Goal: Task Accomplishment & Management: Manage account settings

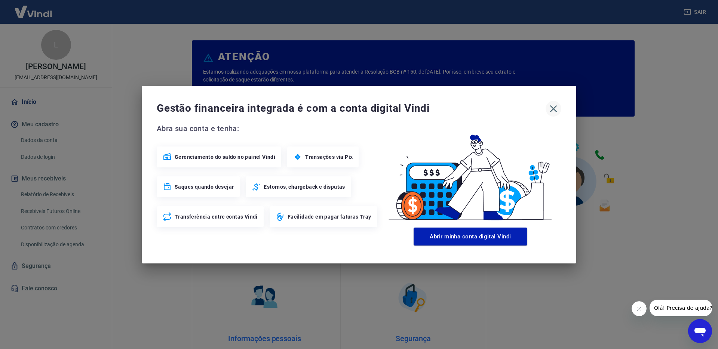
click at [552, 108] on icon "button" at bounding box center [553, 108] width 7 height 7
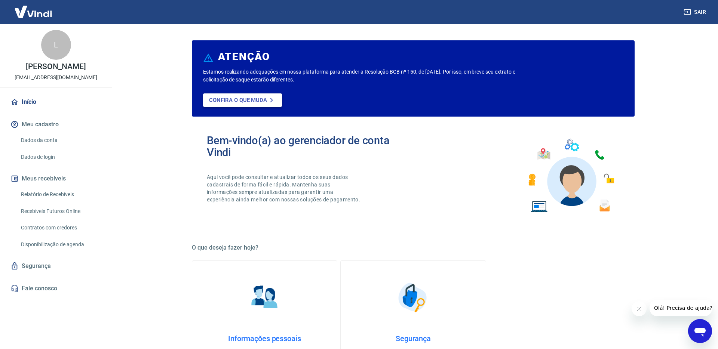
click at [248, 96] on link "Confira o que muda" at bounding box center [242, 99] width 79 height 13
click at [48, 148] on link "Dados da conta" at bounding box center [60, 140] width 85 height 15
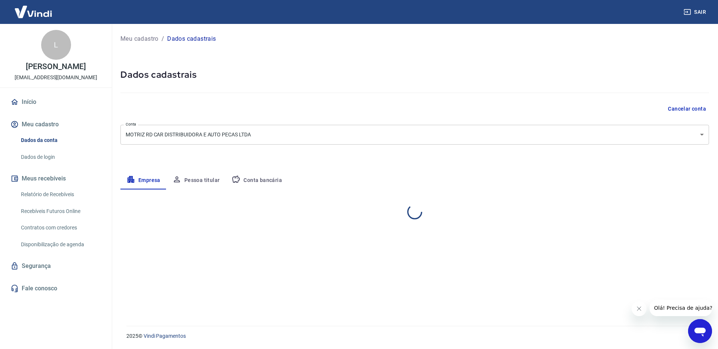
select select "GO"
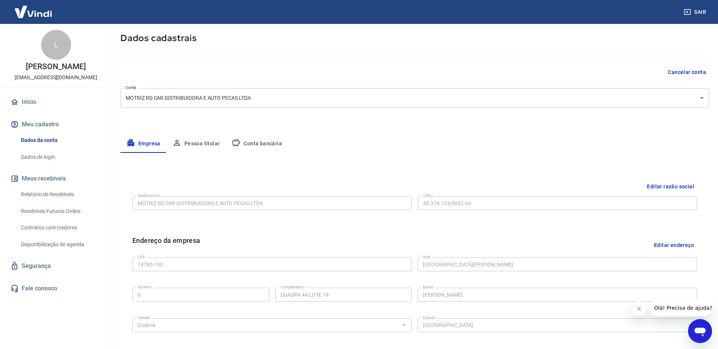
scroll to position [47, 0]
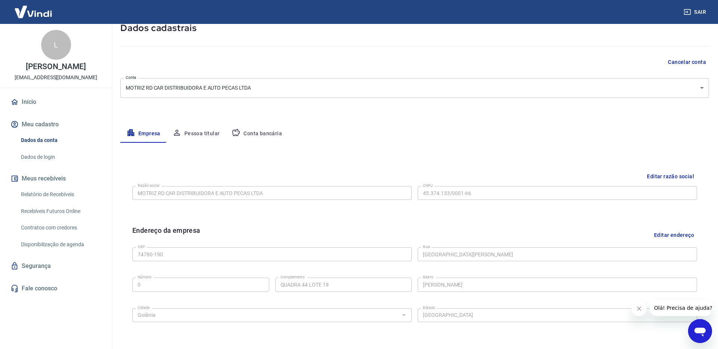
click at [674, 233] on button "Editar endereço" at bounding box center [674, 234] width 46 height 19
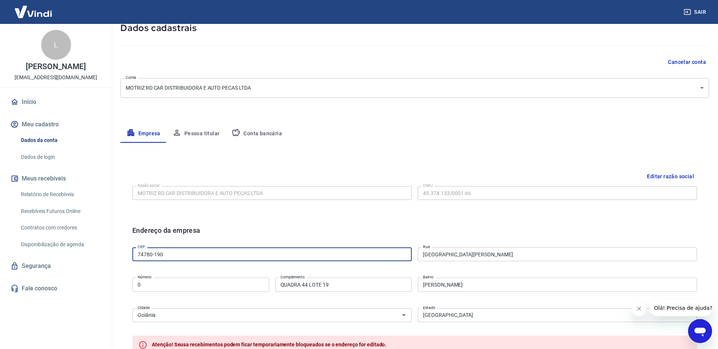
click at [179, 255] on input "74780-190" at bounding box center [271, 255] width 279 height 14
type input "74780-130"
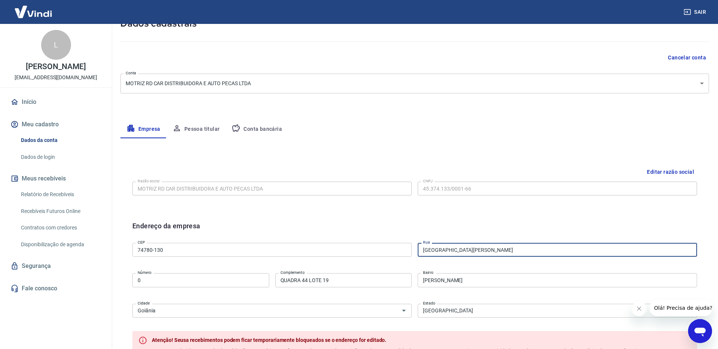
scroll to position [88, 0]
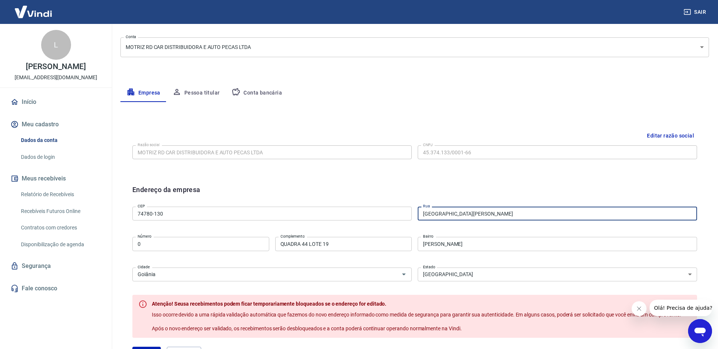
click at [217, 211] on input "74780-130" at bounding box center [271, 214] width 279 height 14
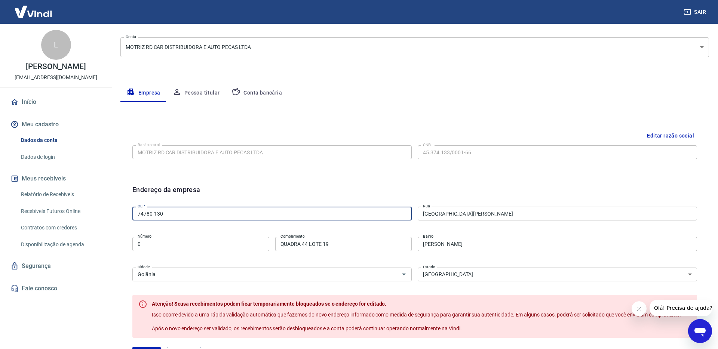
click at [535, 218] on input "Avenida Dom Serafim Gomes Jardim" at bounding box center [557, 214] width 279 height 14
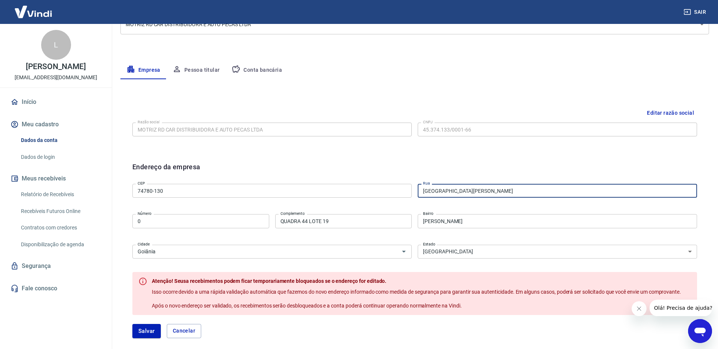
scroll to position [113, 0]
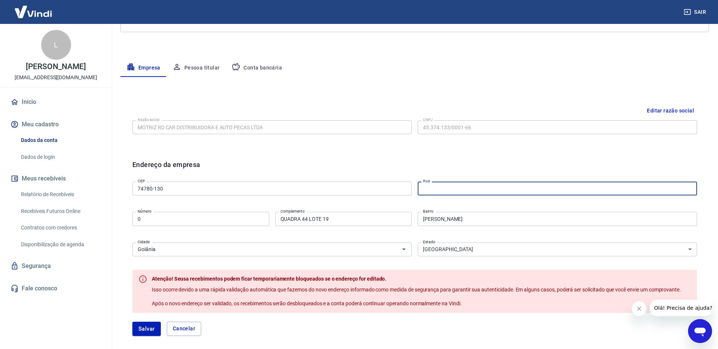
click at [320, 212] on input "QUADRA 44 LOTE 19" at bounding box center [343, 219] width 137 height 14
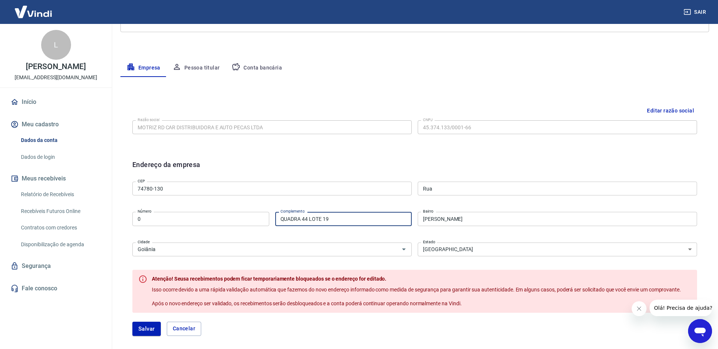
click at [325, 190] on input "74780-130" at bounding box center [271, 189] width 279 height 14
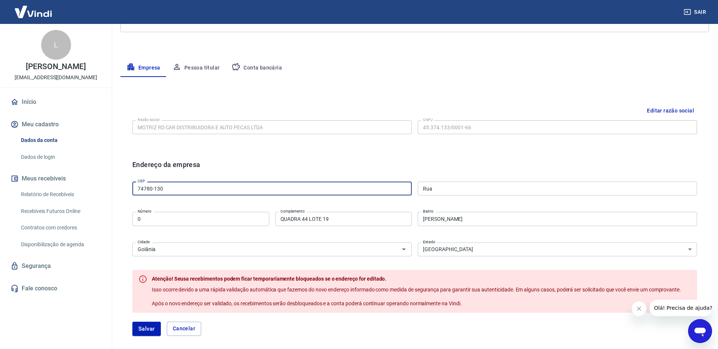
click at [214, 188] on input "74780-130" at bounding box center [271, 189] width 279 height 14
paste input "83"
type input "74830-130"
click at [211, 199] on div "CEP 74830-130 CEP Rua Rua Número 0 Número Complemento QUADRA 44 LOTE 19 Complem…" at bounding box center [414, 218] width 565 height 79
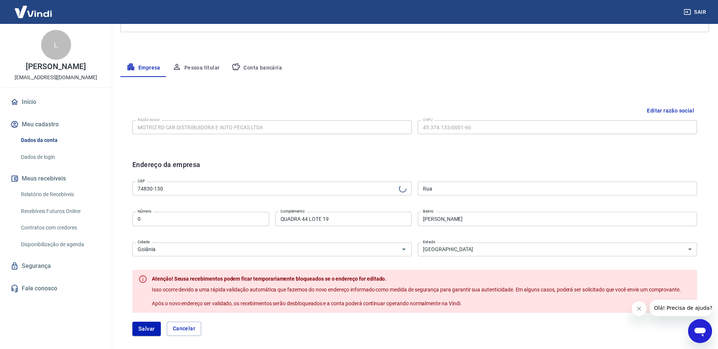
type input "[GEOGRAPHIC_DATA]"
type input "Setor [PERSON_NAME]"
click at [213, 221] on input "0" at bounding box center [200, 219] width 137 height 14
drag, startPoint x: 366, startPoint y: 227, endPoint x: 362, endPoint y: 223, distance: 5.3
click at [366, 227] on div "Complemento QUADRA 44 LOTE 19 Complemento" at bounding box center [343, 218] width 137 height 18
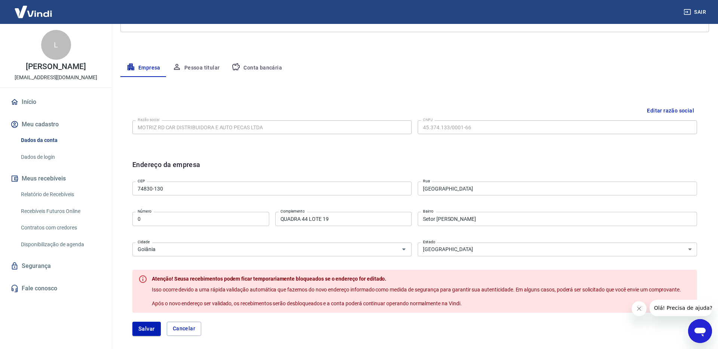
click at [361, 223] on input "QUADRA 44 LOTE 19" at bounding box center [343, 219] width 137 height 14
type input "q"
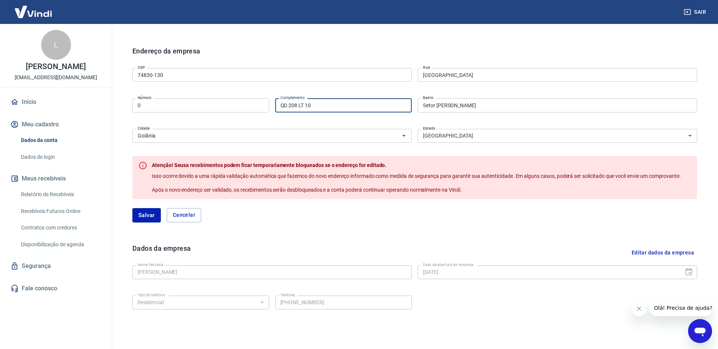
scroll to position [238, 0]
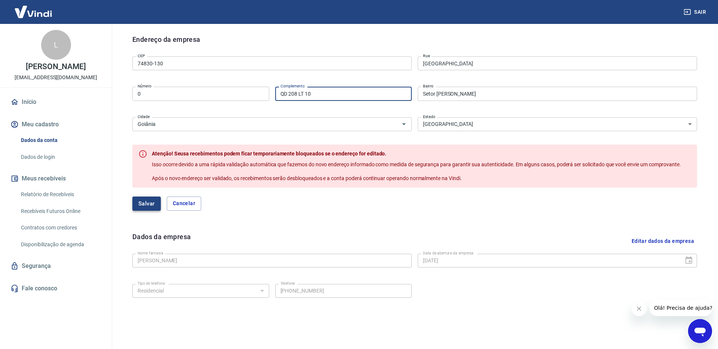
type input "QD 208 LT 10"
click at [148, 207] on button "Salvar" at bounding box center [146, 204] width 28 height 14
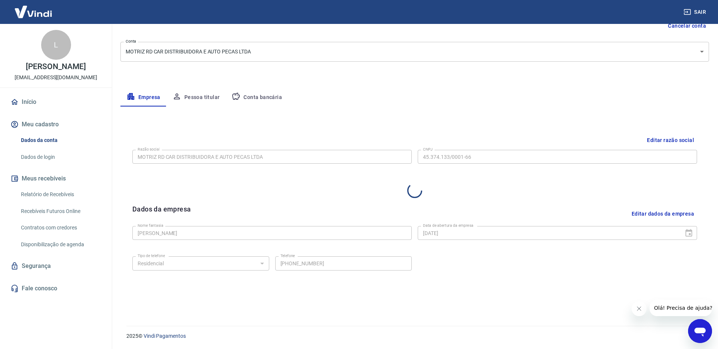
select select "GO"
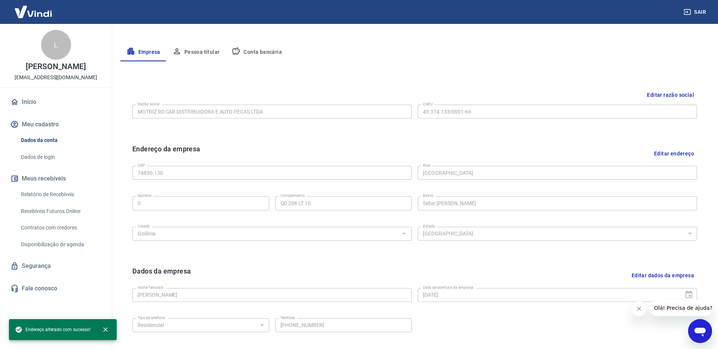
scroll to position [70, 0]
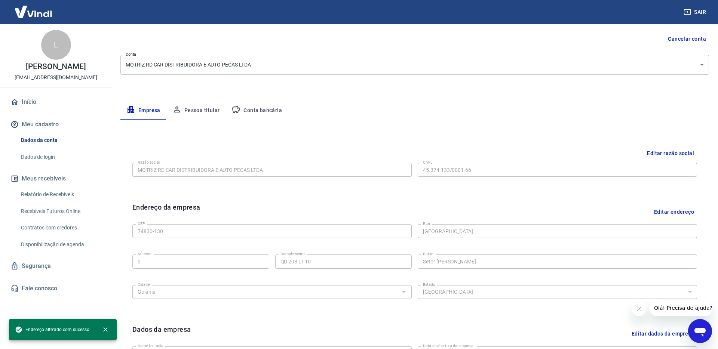
drag, startPoint x: 221, startPoint y: 92, endPoint x: 205, endPoint y: 103, distance: 20.1
click at [218, 94] on div "Meu cadastro / Dados cadastrais Dados cadastrais Cancelar conta Conta MOTRIZ RD…" at bounding box center [414, 195] width 607 height 483
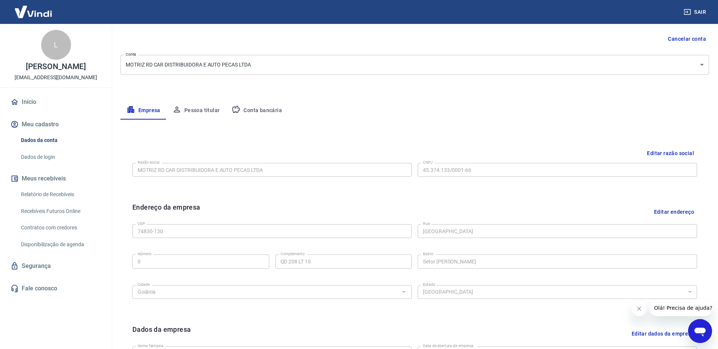
click at [205, 104] on button "Pessoa titular" at bounding box center [195, 111] width 59 height 18
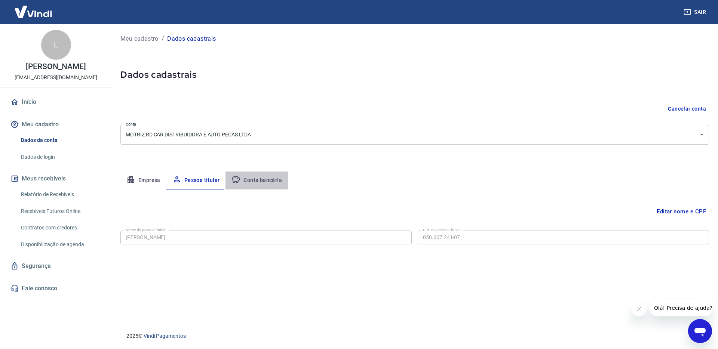
click at [269, 188] on button "Conta bancária" at bounding box center [256, 181] width 62 height 18
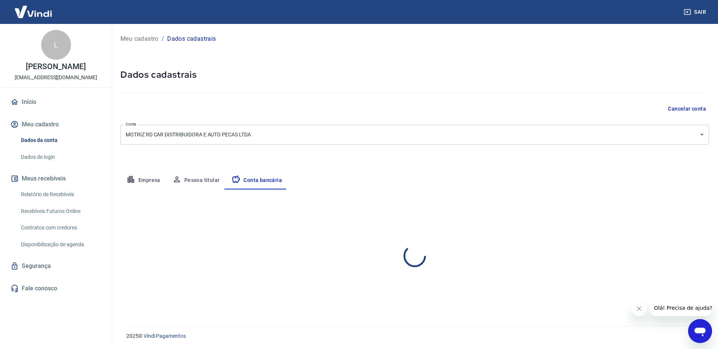
select select "1"
click at [43, 165] on link "Dados de login" at bounding box center [60, 157] width 85 height 15
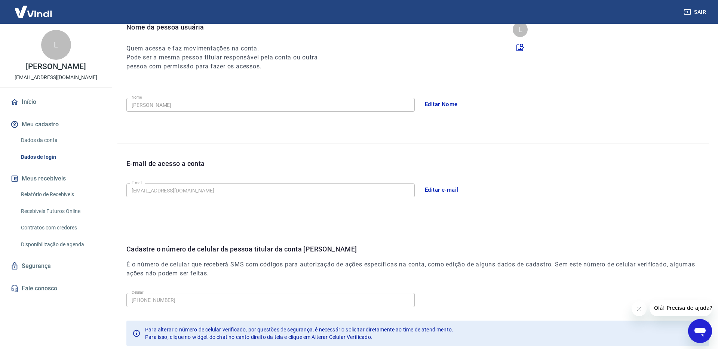
scroll to position [130, 0]
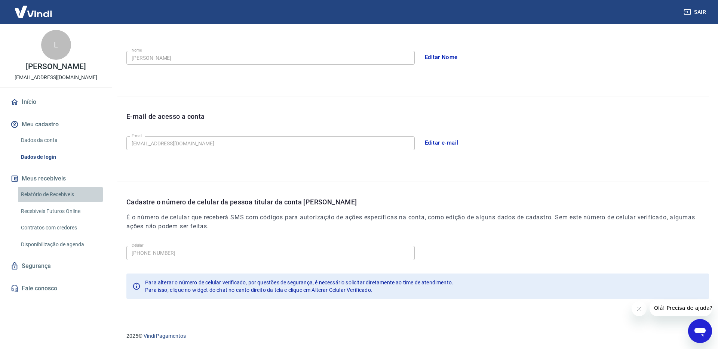
click at [44, 201] on link "Relatório de Recebíveis" at bounding box center [60, 194] width 85 height 15
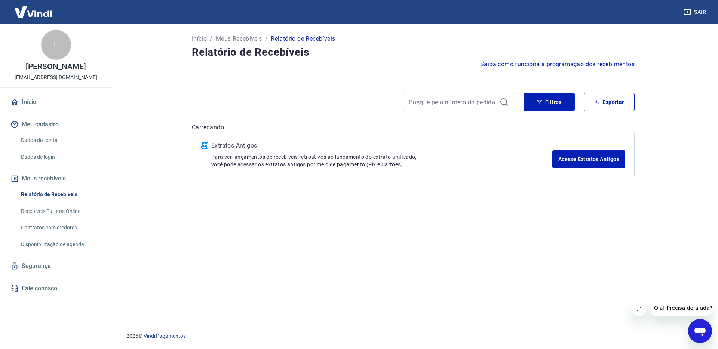
click at [53, 214] on link "Recebíveis Futuros Online" at bounding box center [60, 211] width 85 height 15
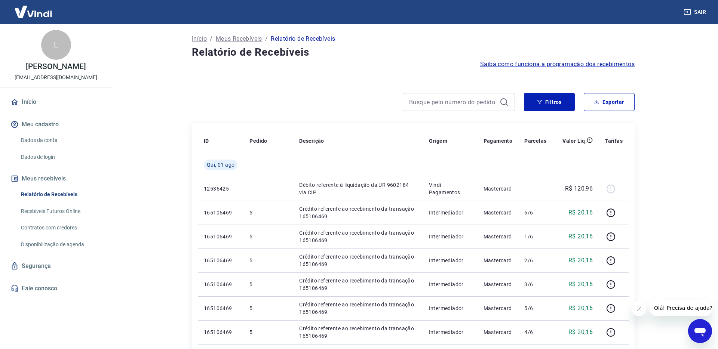
click at [38, 102] on link "Início" at bounding box center [56, 102] width 94 height 16
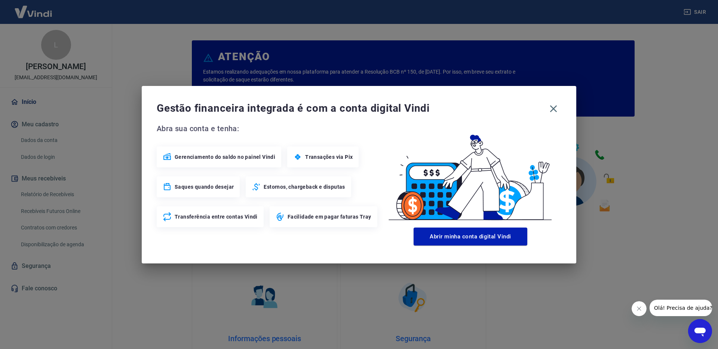
drag, startPoint x: 552, startPoint y: 105, endPoint x: 555, endPoint y: 98, distance: 7.1
click at [552, 105] on icon "button" at bounding box center [553, 109] width 12 height 12
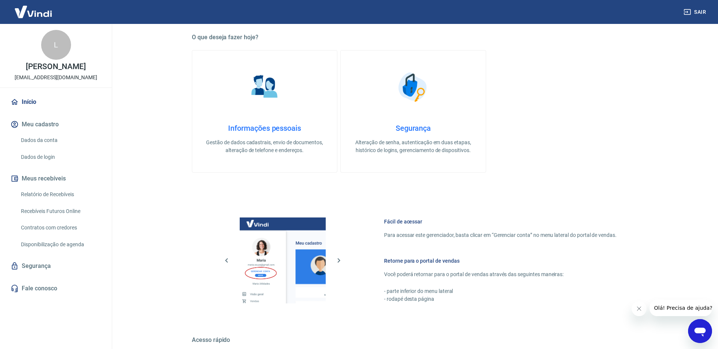
scroll to position [311, 0]
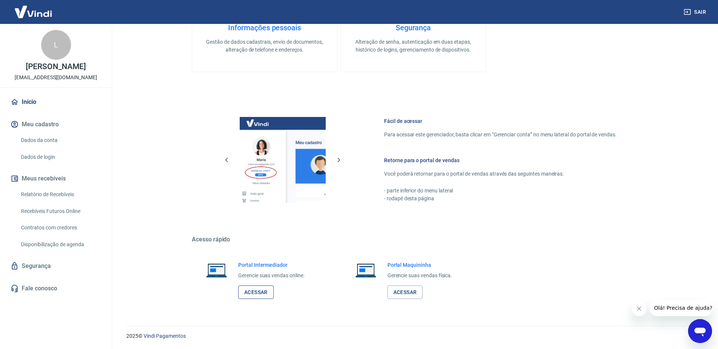
click at [254, 295] on link "Acessar" at bounding box center [256, 293] width 36 height 14
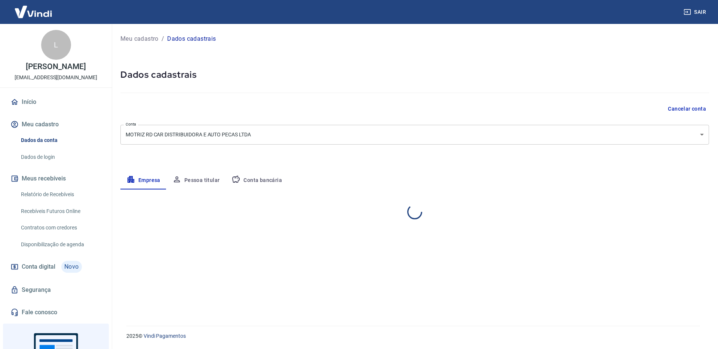
select select "GO"
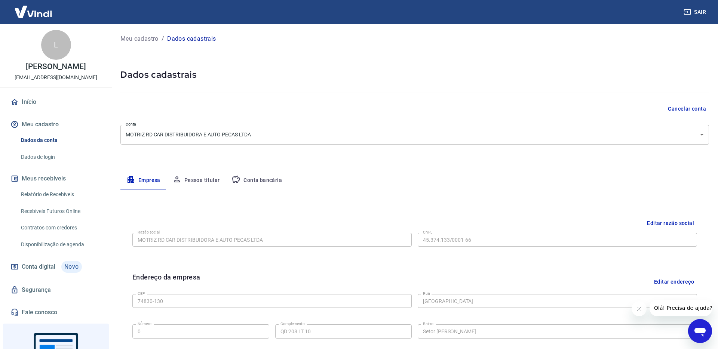
click at [26, 109] on link "Início" at bounding box center [56, 102] width 94 height 16
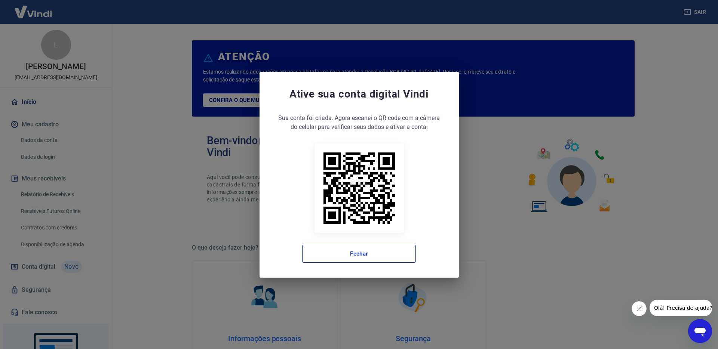
click at [556, 98] on div "Ative sua conta digital Vindi Sua conta foi criada. Agora clique no botão abaix…" at bounding box center [359, 174] width 718 height 349
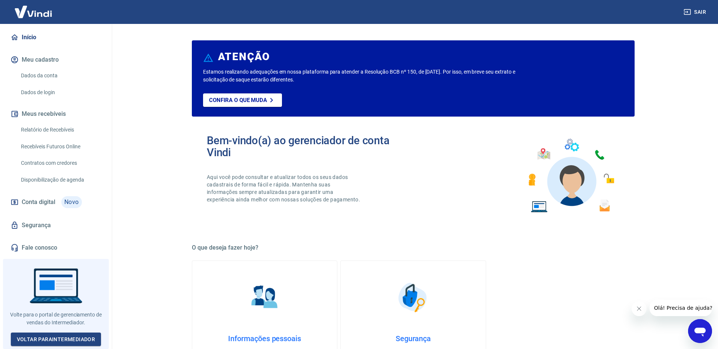
scroll to position [32, 0]
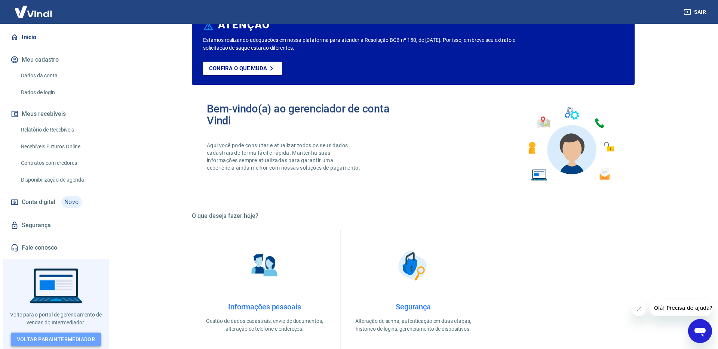
click at [79, 338] on link "Voltar para Intermediador" at bounding box center [56, 340] width 90 height 14
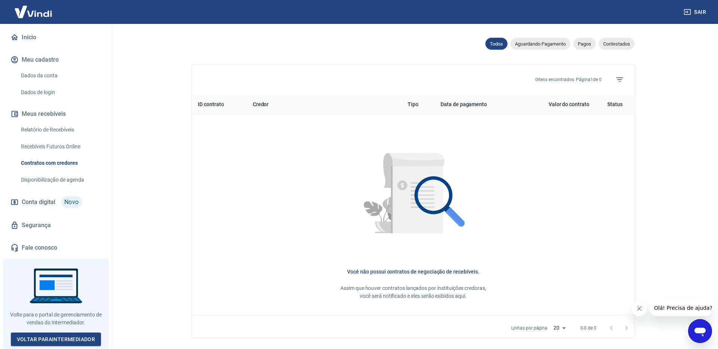
scroll to position [269, 0]
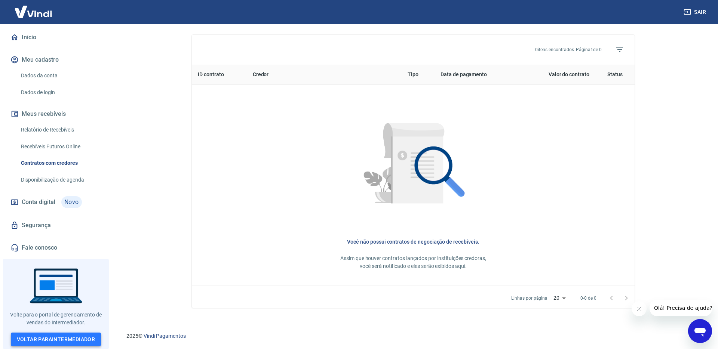
click at [67, 339] on link "Voltar para Intermediador" at bounding box center [56, 340] width 90 height 14
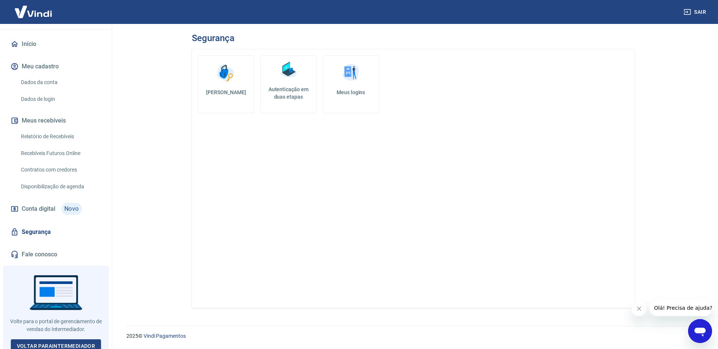
scroll to position [73, 0]
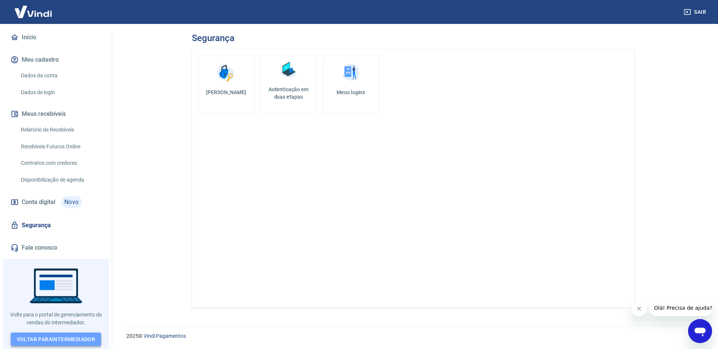
click at [76, 339] on link "Voltar para Intermediador" at bounding box center [56, 340] width 90 height 14
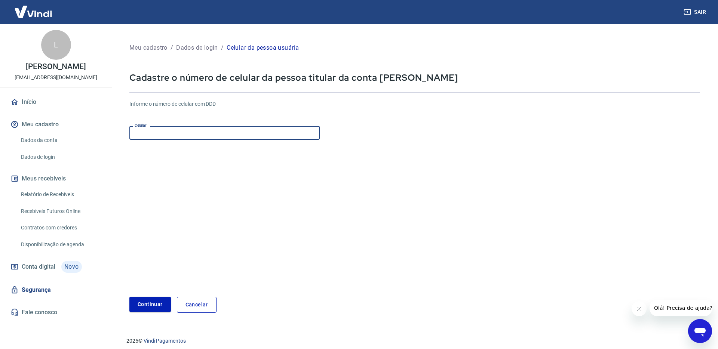
click at [193, 136] on input "Celular" at bounding box center [224, 133] width 190 height 14
type input "[PHONE_NUMBER]"
click at [157, 306] on button "Continuar" at bounding box center [150, 304] width 42 height 15
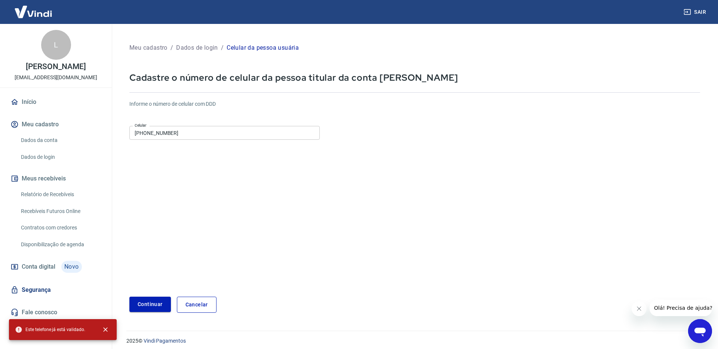
click at [144, 304] on button "Continuar" at bounding box center [150, 304] width 42 height 15
click at [47, 145] on link "Dados da conta" at bounding box center [60, 140] width 85 height 15
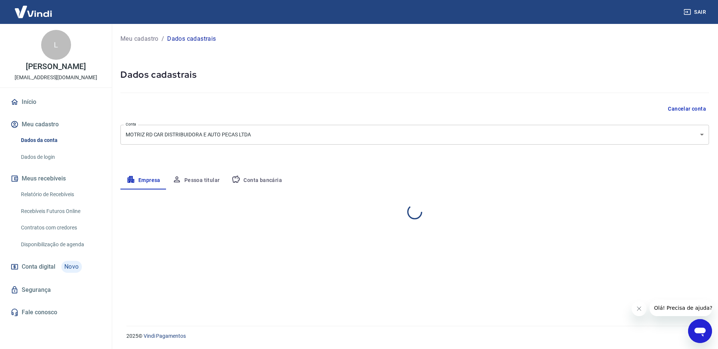
select select "GO"
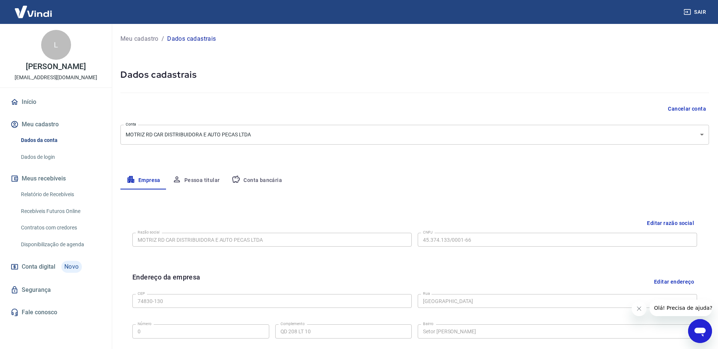
click at [52, 162] on link "Dados de login" at bounding box center [60, 157] width 85 height 15
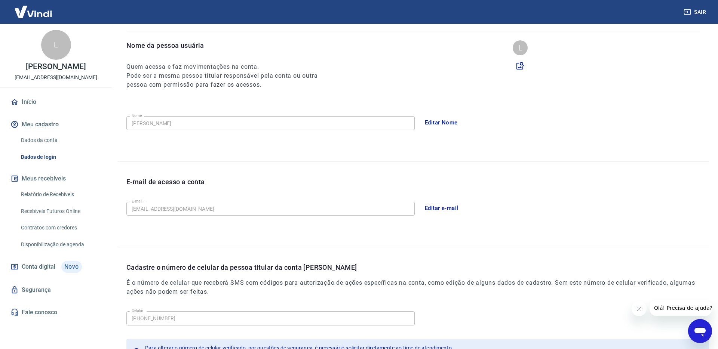
scroll to position [67, 0]
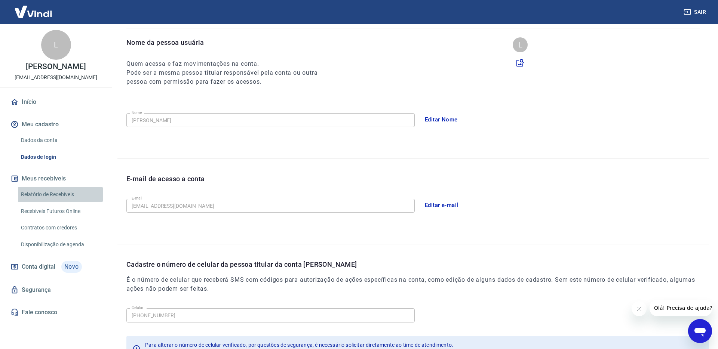
click at [48, 198] on link "Relatório de Recebíveis" at bounding box center [60, 194] width 85 height 15
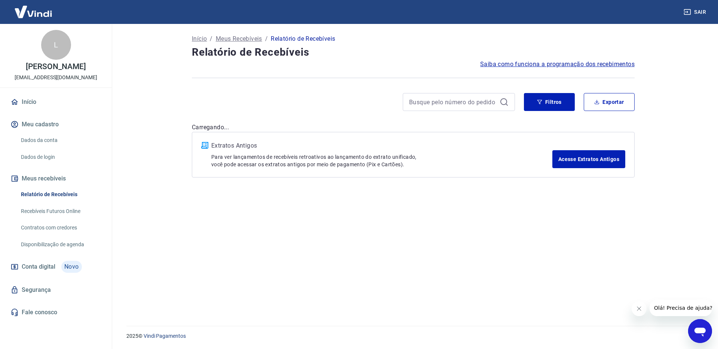
click at [54, 214] on link "Recebíveis Futuros Online" at bounding box center [60, 211] width 85 height 15
